Goal: Task Accomplishment & Management: Manage account settings

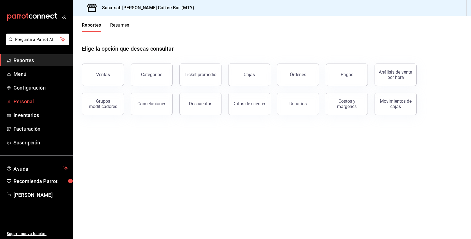
click at [24, 99] on span "Personal" at bounding box center [40, 102] width 55 height 8
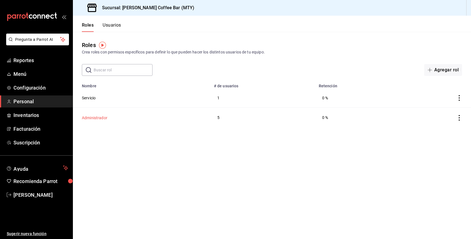
click at [90, 118] on button "Administrador" at bounding box center [94, 118] width 25 height 6
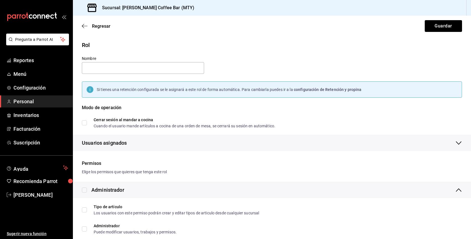
type input "Administrador"
checkbox input "true"
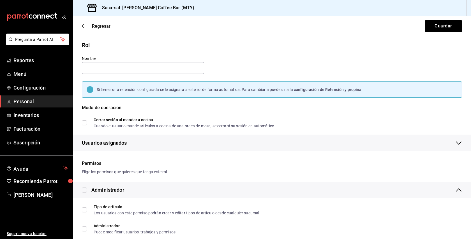
checkbox input "true"
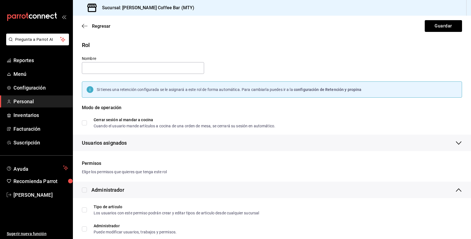
checkbox input "true"
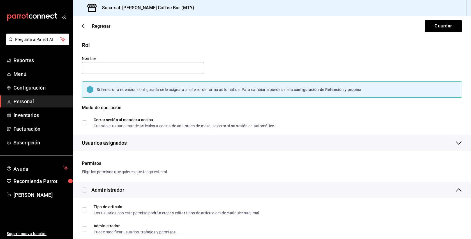
checkbox input "true"
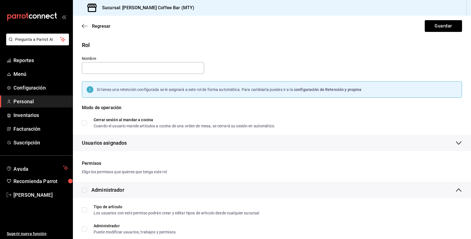
checkbox input "true"
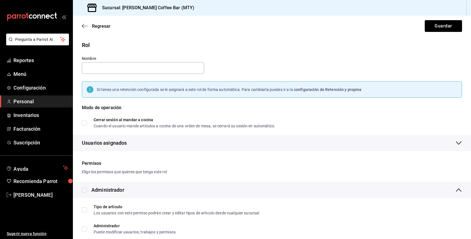
checkbox input "true"
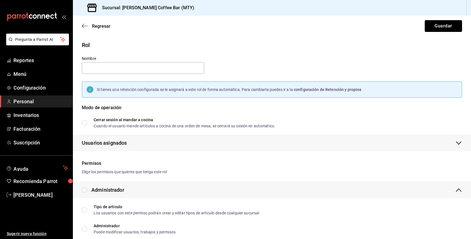
checkbox input "true"
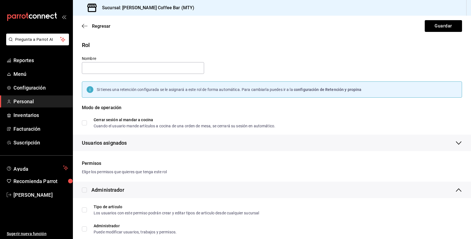
checkbox input "true"
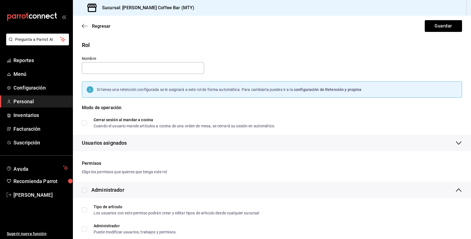
checkbox input "true"
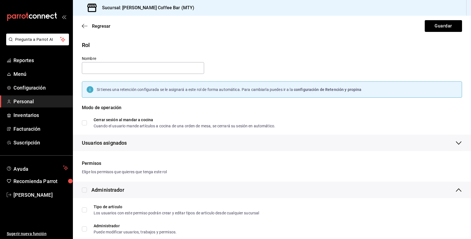
checkbox input "true"
